Goal: Task Accomplishment & Management: Manage account settings

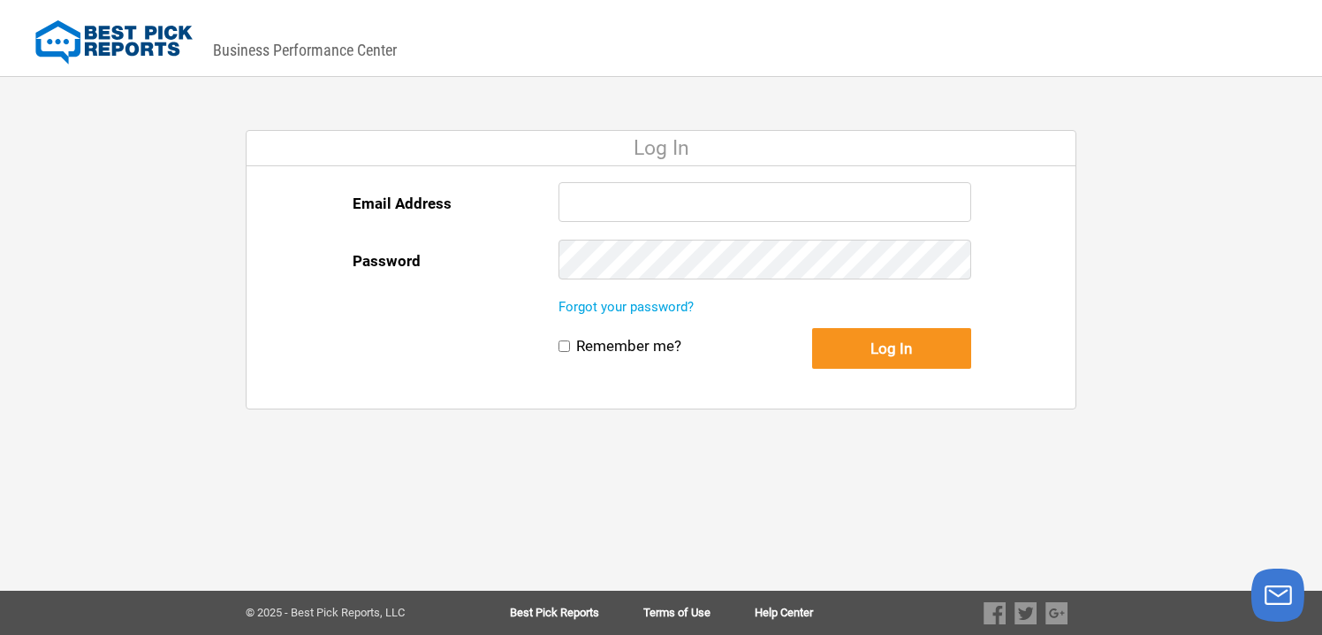
click at [734, 202] on input "Email Address" at bounding box center [765, 202] width 413 height 40
type input "[EMAIL_ADDRESS][DOMAIN_NAME]"
click at [812, 328] on button "Log In" at bounding box center [891, 348] width 159 height 41
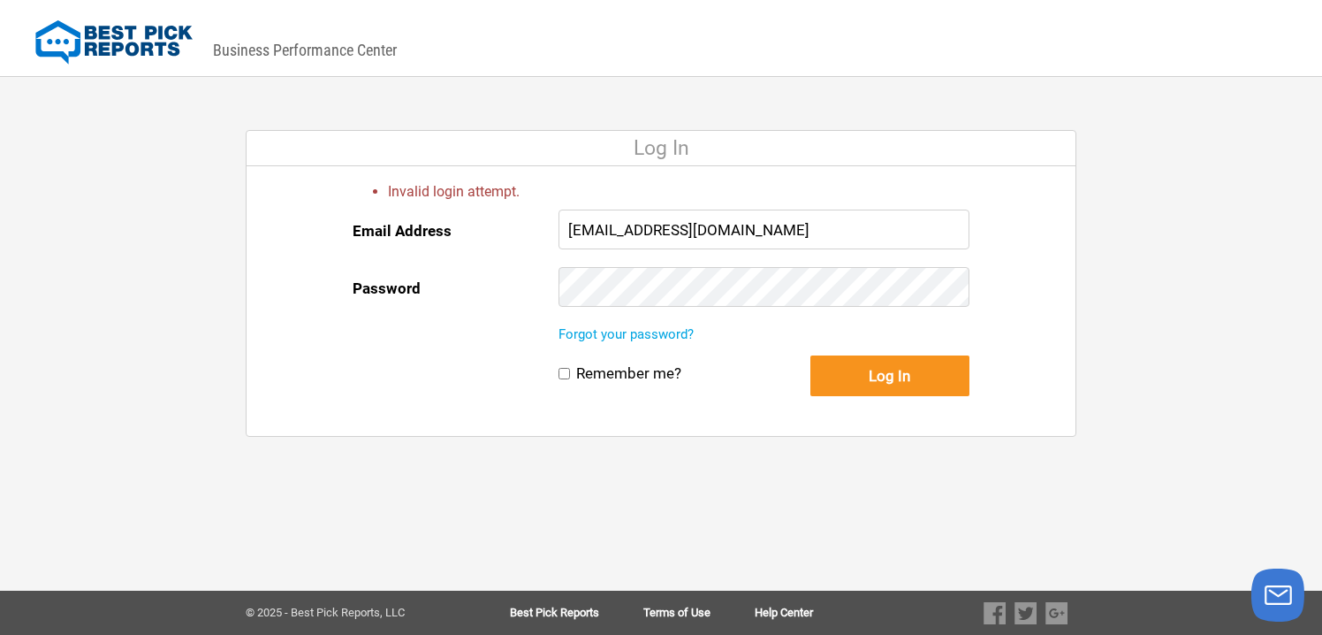
click at [810, 355] on button "Log In" at bounding box center [889, 375] width 159 height 41
click at [596, 333] on link "Forgot your password?" at bounding box center [626, 334] width 135 height 16
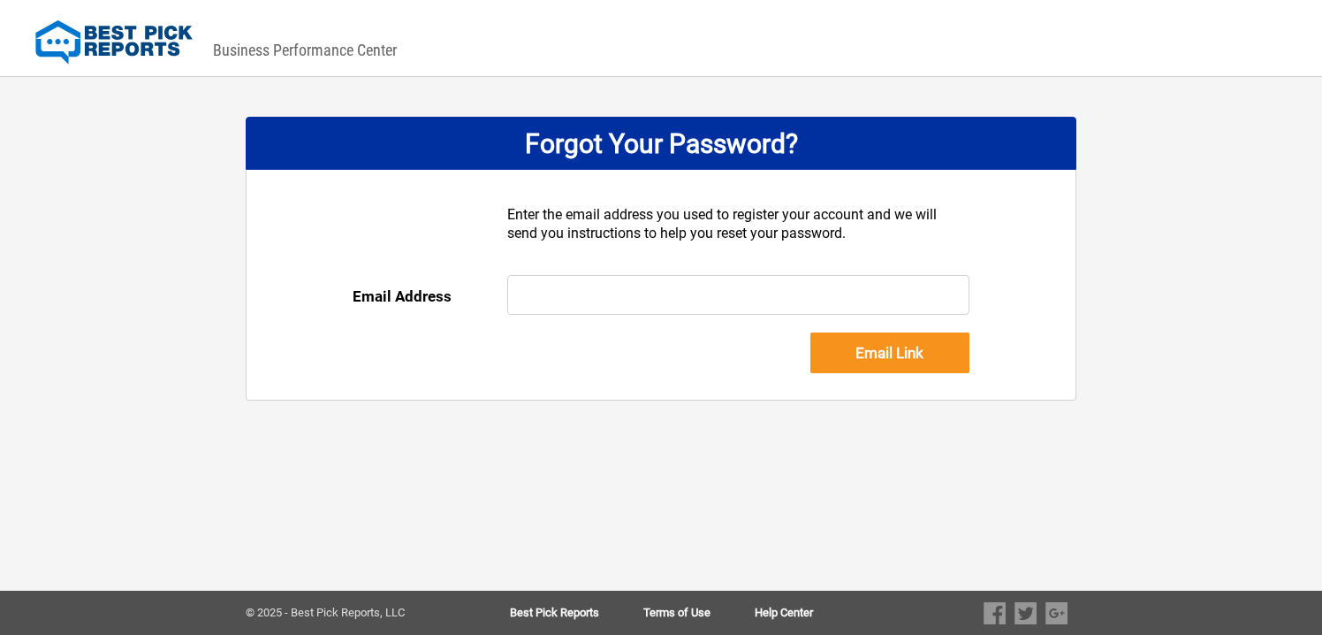
click at [589, 289] on input "text" at bounding box center [738, 295] width 463 height 40
type input "[EMAIL_ADDRESS][DOMAIN_NAME]"
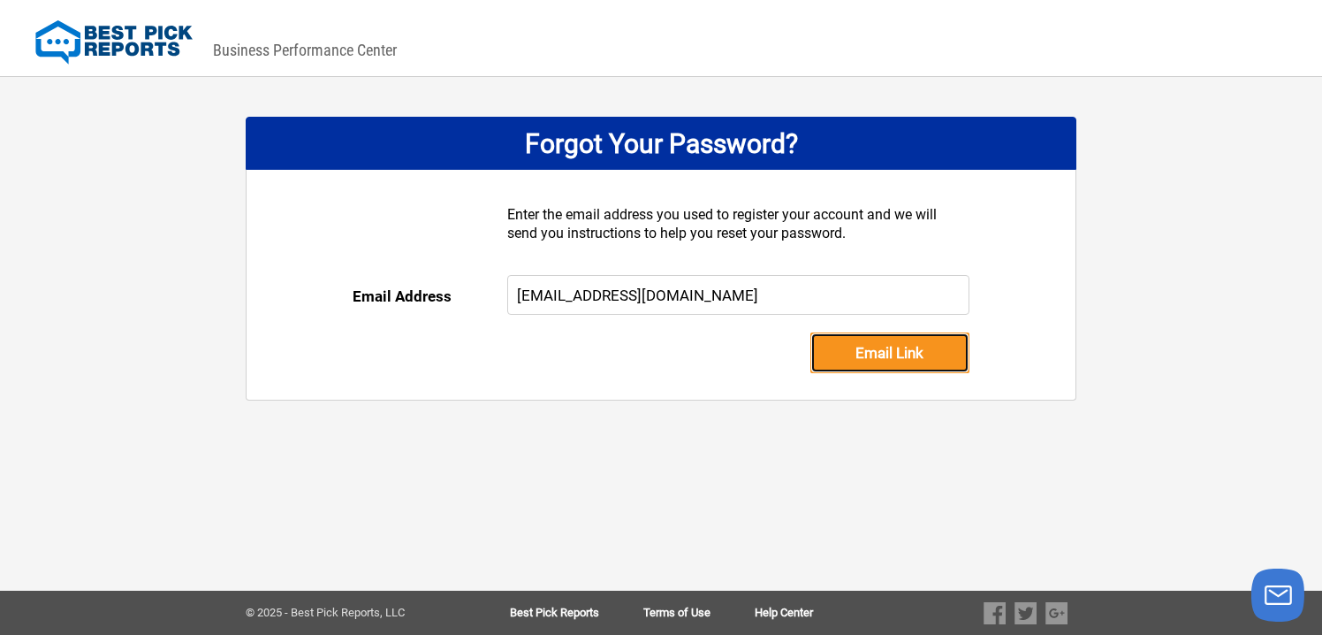
click at [861, 354] on input "Email Link" at bounding box center [889, 352] width 159 height 41
